Goal: Navigation & Orientation: Find specific page/section

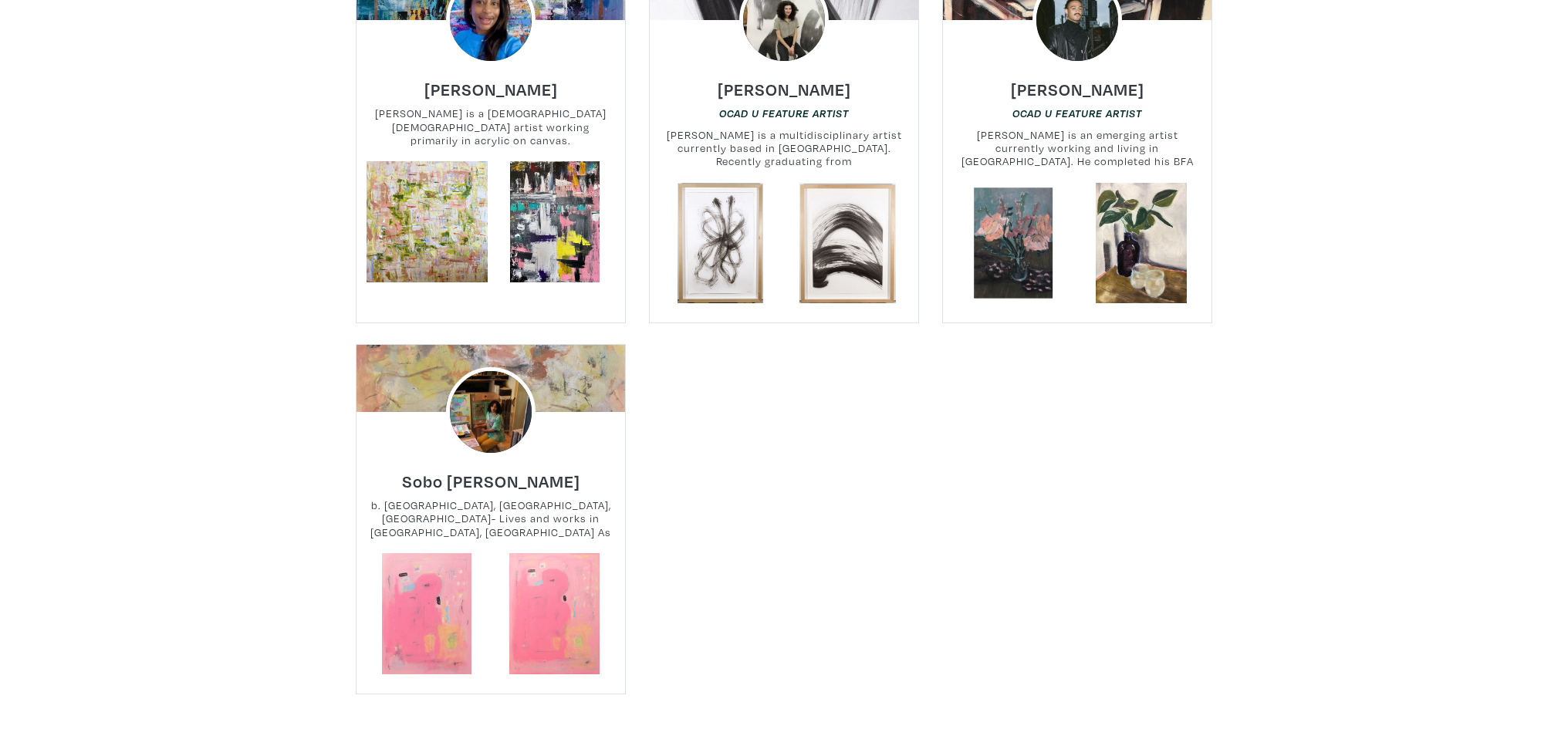
scroll to position [4967, 0]
click at [557, 563] on link at bounding box center [555, 614] width 121 height 121
click at [562, 560] on link at bounding box center [555, 614] width 121 height 121
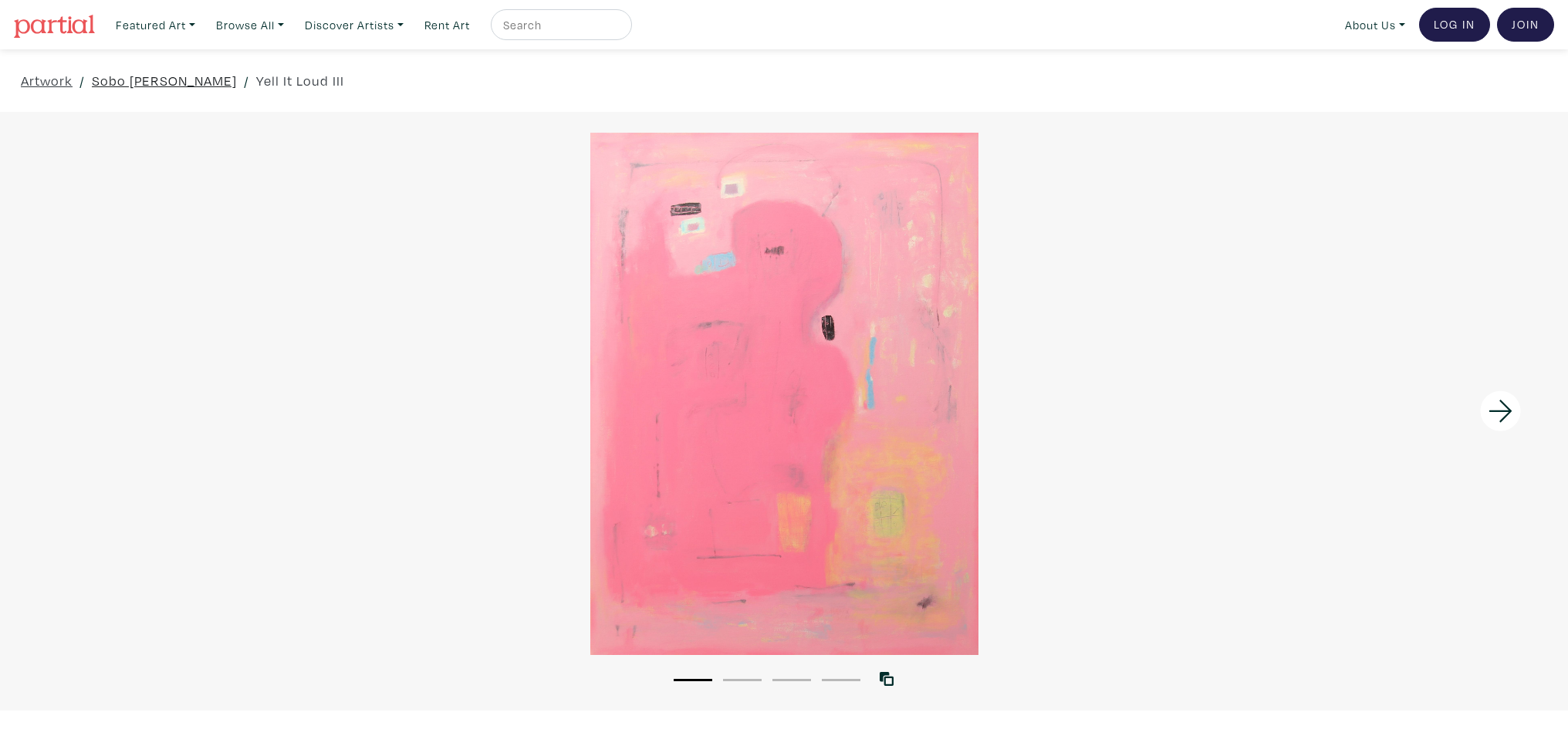
click at [122, 78] on link "Sobo [PERSON_NAME]" at bounding box center [164, 80] width 145 height 21
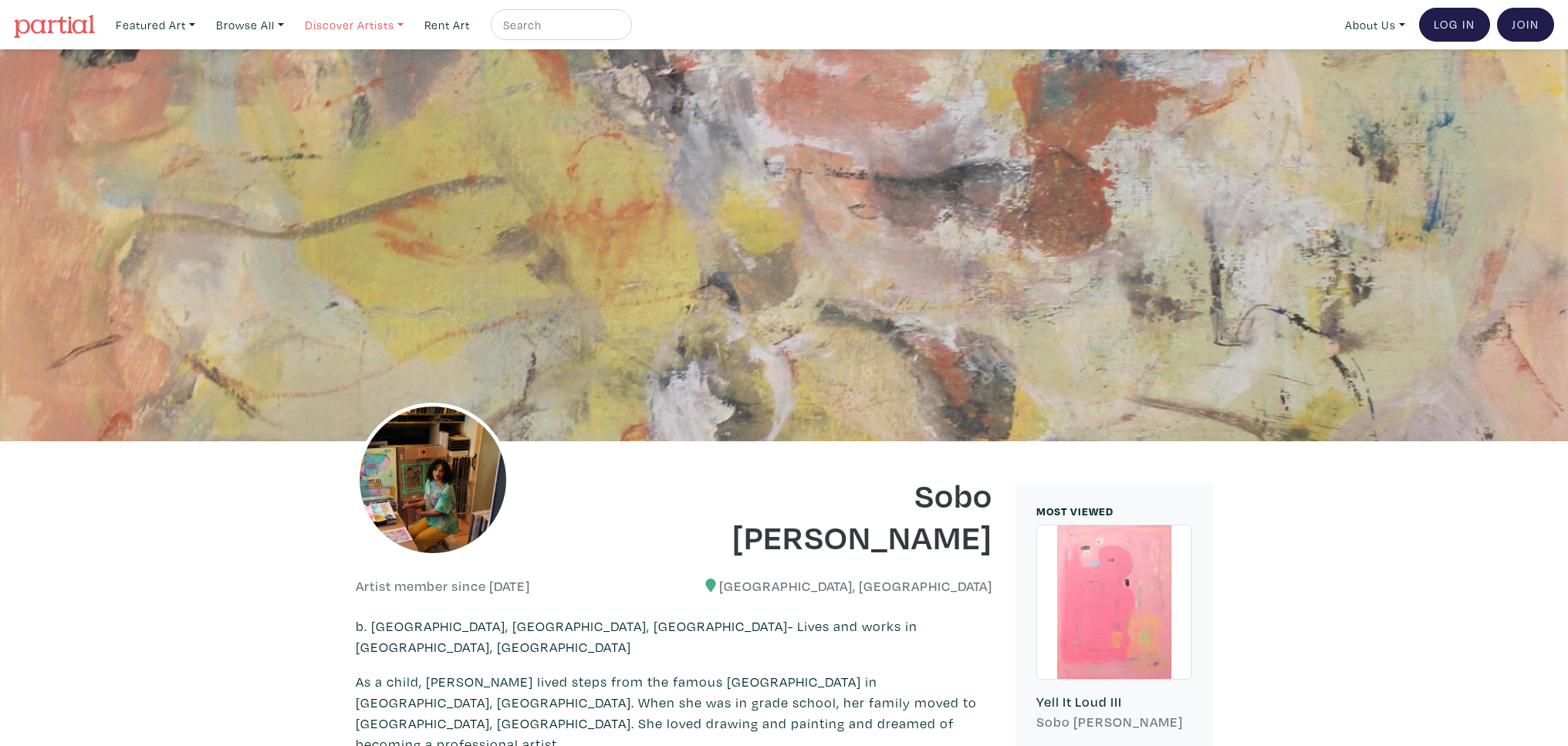
click at [388, 24] on link "Discover Artists" at bounding box center [353, 25] width 112 height 31
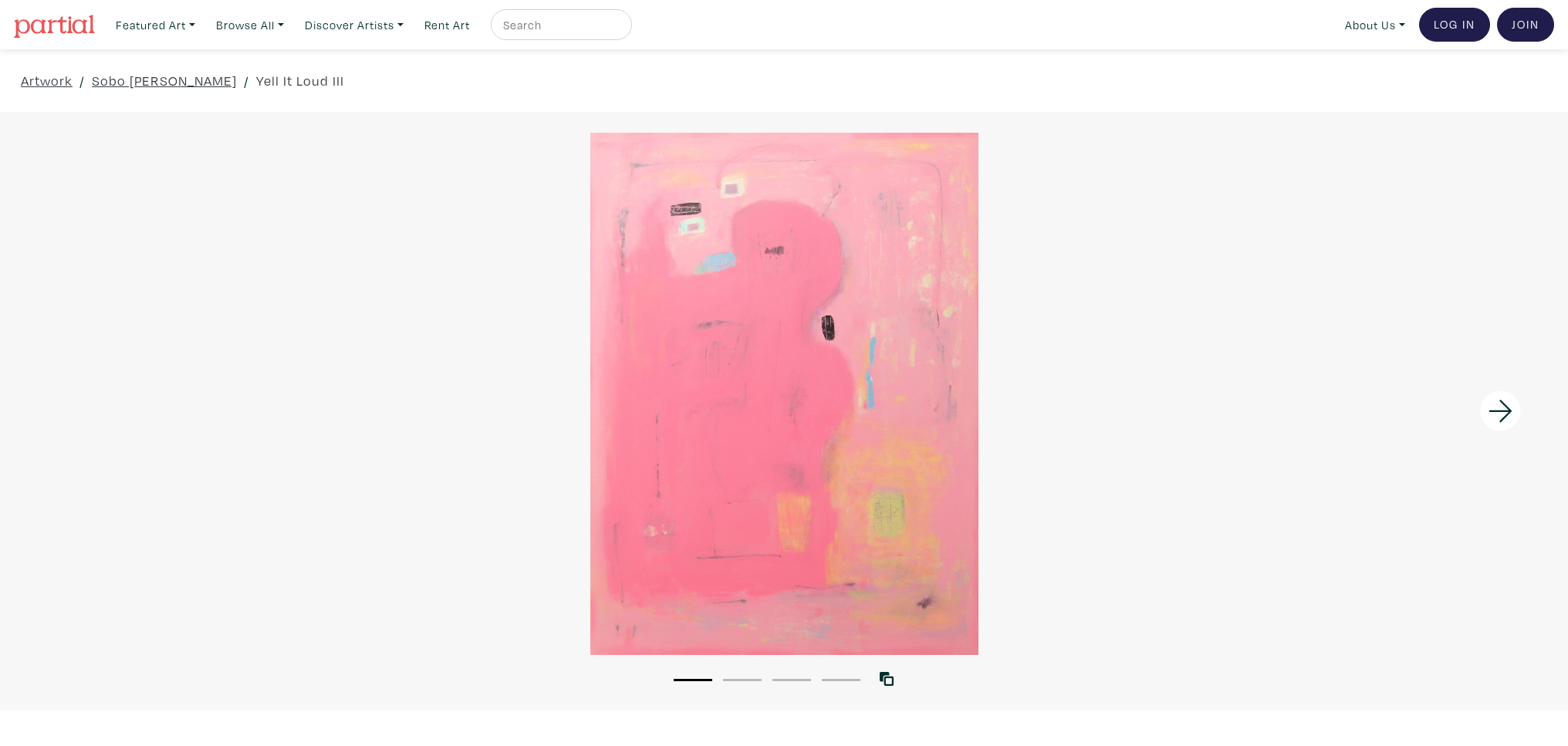
click at [388, 24] on link "Discover Artists" at bounding box center [353, 25] width 112 height 31
click at [353, 107] on link "[PERSON_NAME] U Showcase" at bounding box center [376, 113] width 127 height 28
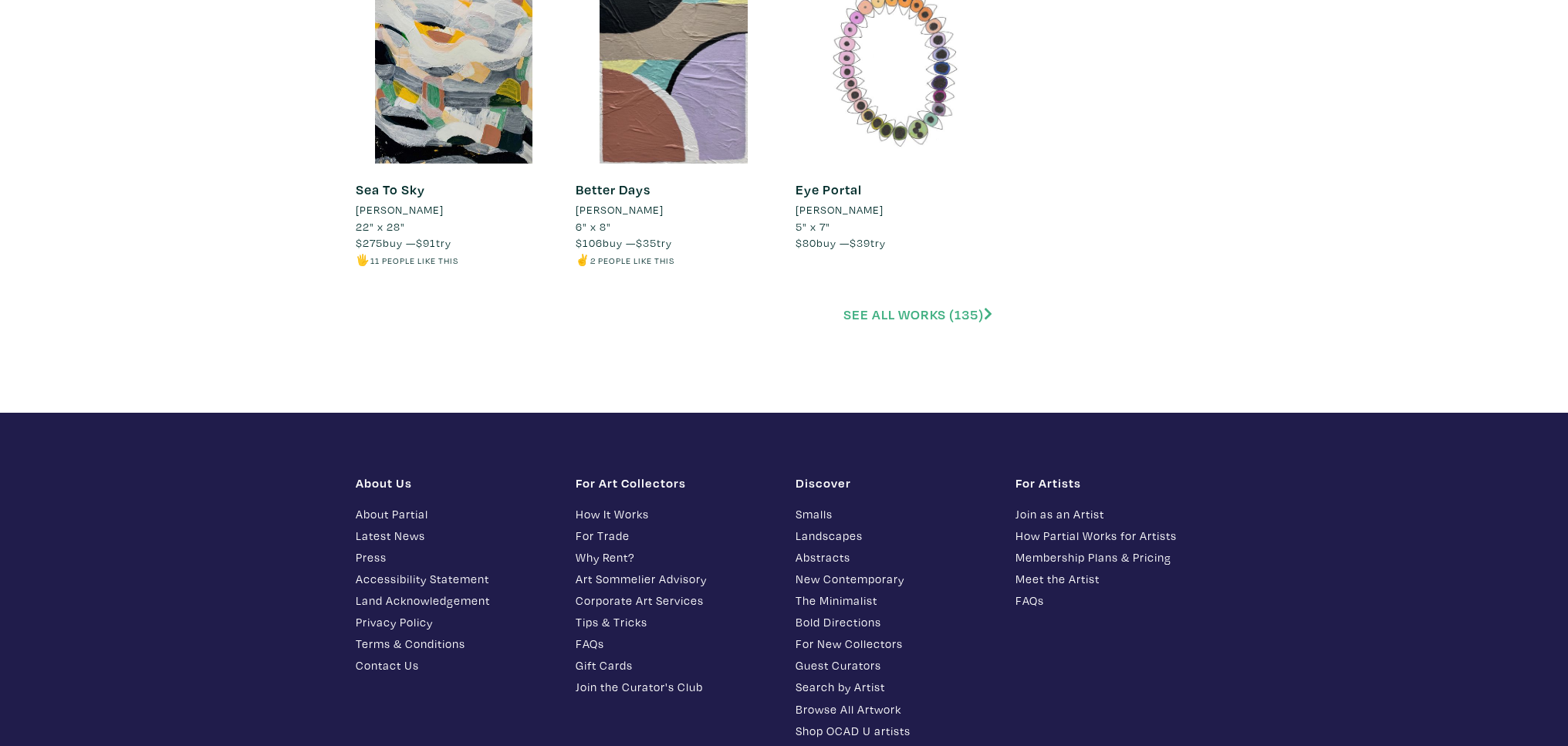
scroll to position [3446, 0]
